Goal: Transaction & Acquisition: Purchase product/service

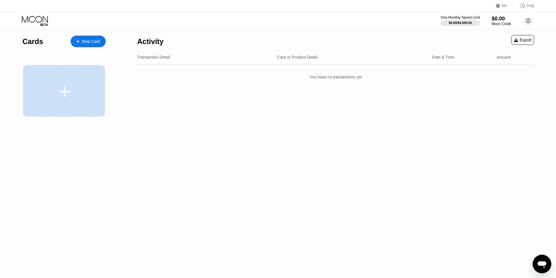
click at [70, 91] on icon at bounding box center [64, 91] width 11 height 13
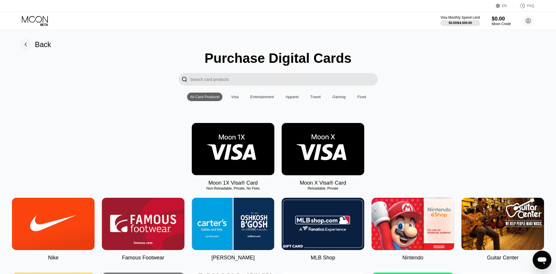
click at [327, 157] on img at bounding box center [323, 149] width 83 height 52
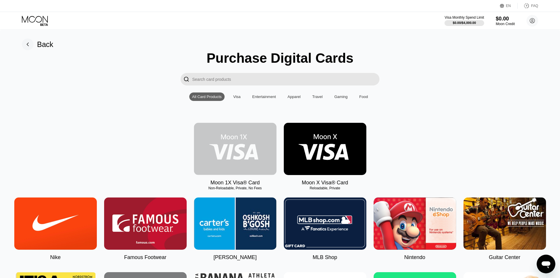
click at [226, 156] on img at bounding box center [235, 149] width 83 height 52
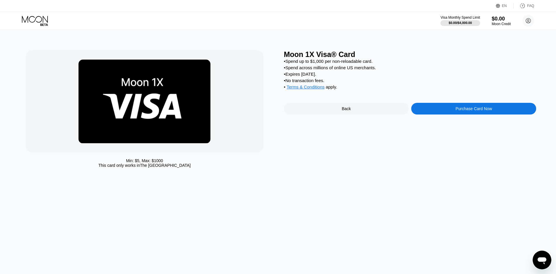
click at [355, 114] on div "Back" at bounding box center [346, 109] width 125 height 12
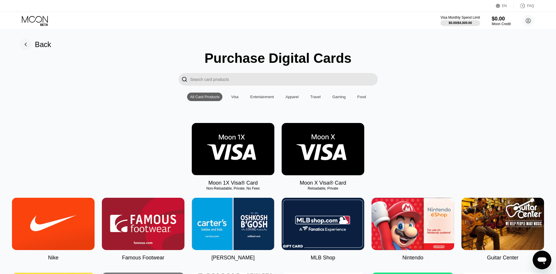
click at [331, 147] on img at bounding box center [323, 149] width 83 height 52
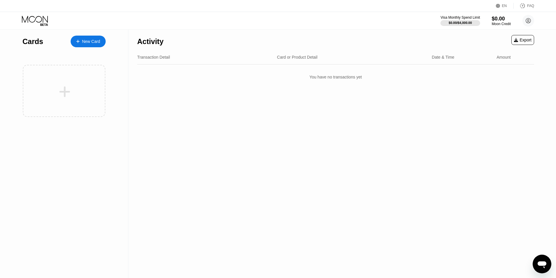
click at [36, 19] on icon at bounding box center [35, 21] width 27 height 10
click at [35, 45] on div "Cards" at bounding box center [32, 41] width 21 height 8
click at [94, 41] on div "New Card" at bounding box center [91, 41] width 18 height 5
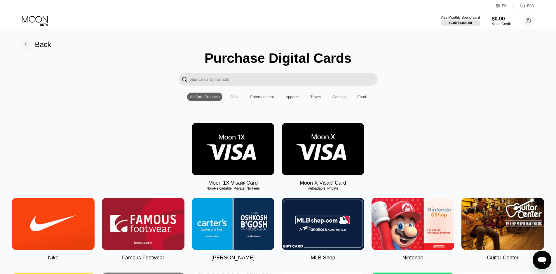
click at [224, 158] on img at bounding box center [233, 149] width 83 height 52
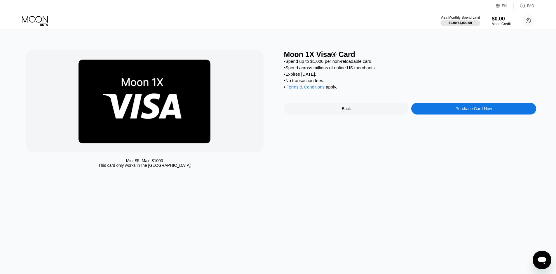
click at [447, 114] on div "Purchase Card Now" at bounding box center [473, 109] width 125 height 12
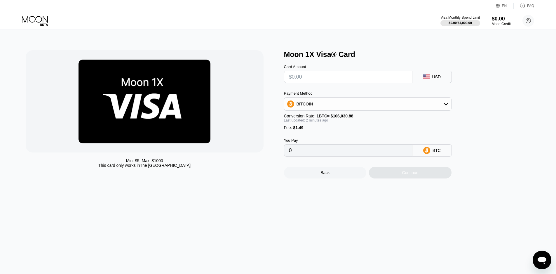
click at [323, 79] on input "text" at bounding box center [348, 77] width 118 height 12
type input "$1"
type input "0.00002349"
type input "$12"
type input "0.00012723"
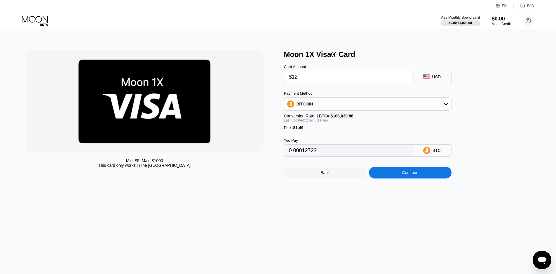
drag, startPoint x: 323, startPoint y: 79, endPoint x: 262, endPoint y: 79, distance: 60.7
click at [266, 79] on div "Min: $ 5 , Max: $ 1000 This card only works in The United States Moon 1X Visa® …" at bounding box center [278, 114] width 505 height 128
type input "$2"
type input "0.00003292"
drag, startPoint x: 315, startPoint y: 83, endPoint x: 290, endPoint y: 82, distance: 25.7
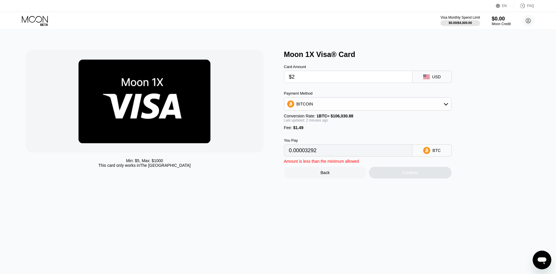
click at [290, 82] on input "$2" at bounding box center [348, 77] width 118 height 12
type input "$3"
type input "0.00004235"
drag, startPoint x: 302, startPoint y: 81, endPoint x: 260, endPoint y: 81, distance: 41.7
click at [264, 81] on div "Min: $ 5 , Max: $ 1000 This card only works in The United States Moon 1X Visa® …" at bounding box center [278, 114] width 505 height 128
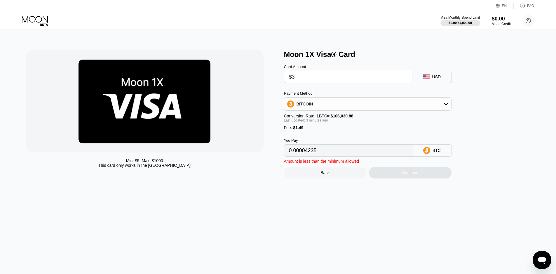
type input "$4"
type input "0.00005178"
drag, startPoint x: 305, startPoint y: 81, endPoint x: 262, endPoint y: 80, distance: 43.5
click at [263, 80] on div "Min: $ 5 , Max: $ 1000 This card only works in The United States Moon 1X Visa® …" at bounding box center [278, 114] width 505 height 128
type input "$5"
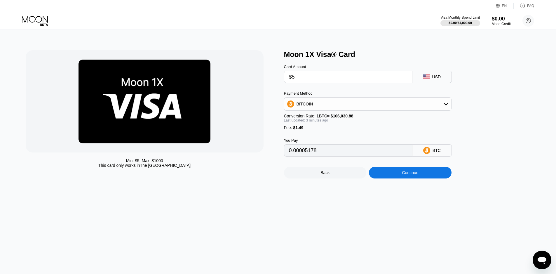
type input "0.00006121"
type input "$5"
